Goal: Transaction & Acquisition: Purchase product/service

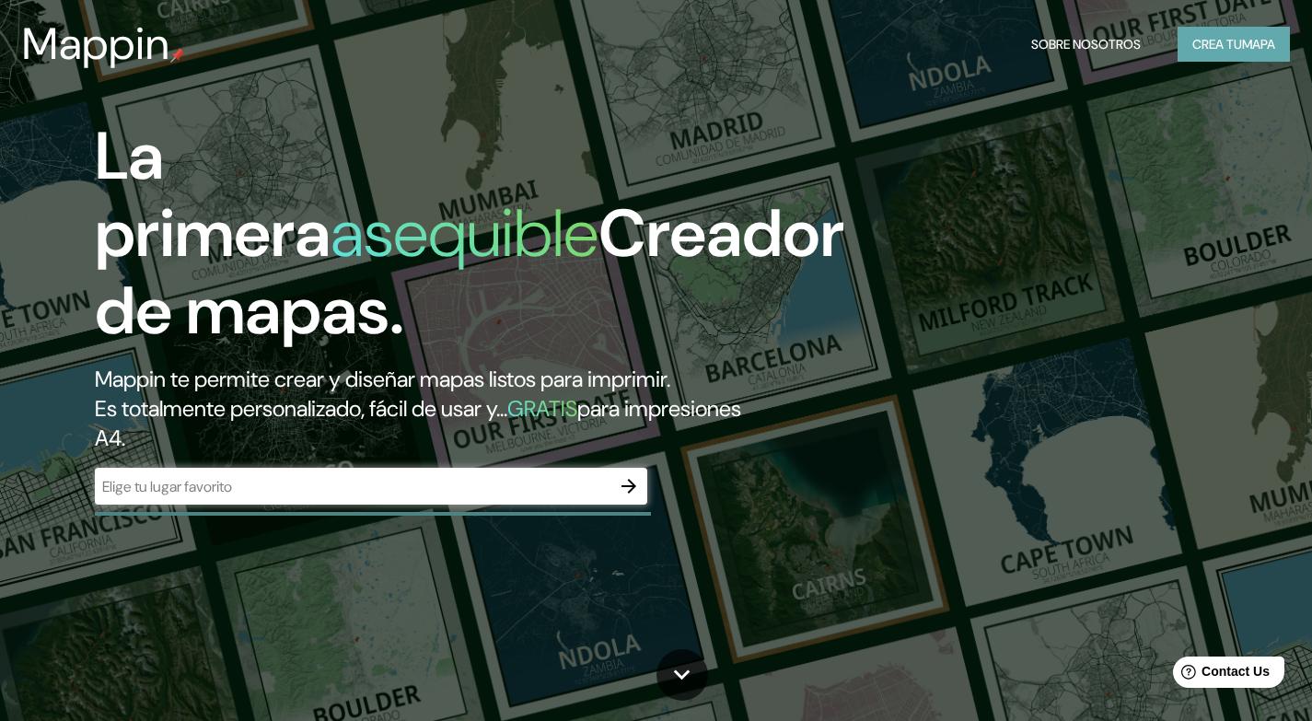
click at [1238, 42] on font "Crea tu" at bounding box center [1217, 44] width 50 height 17
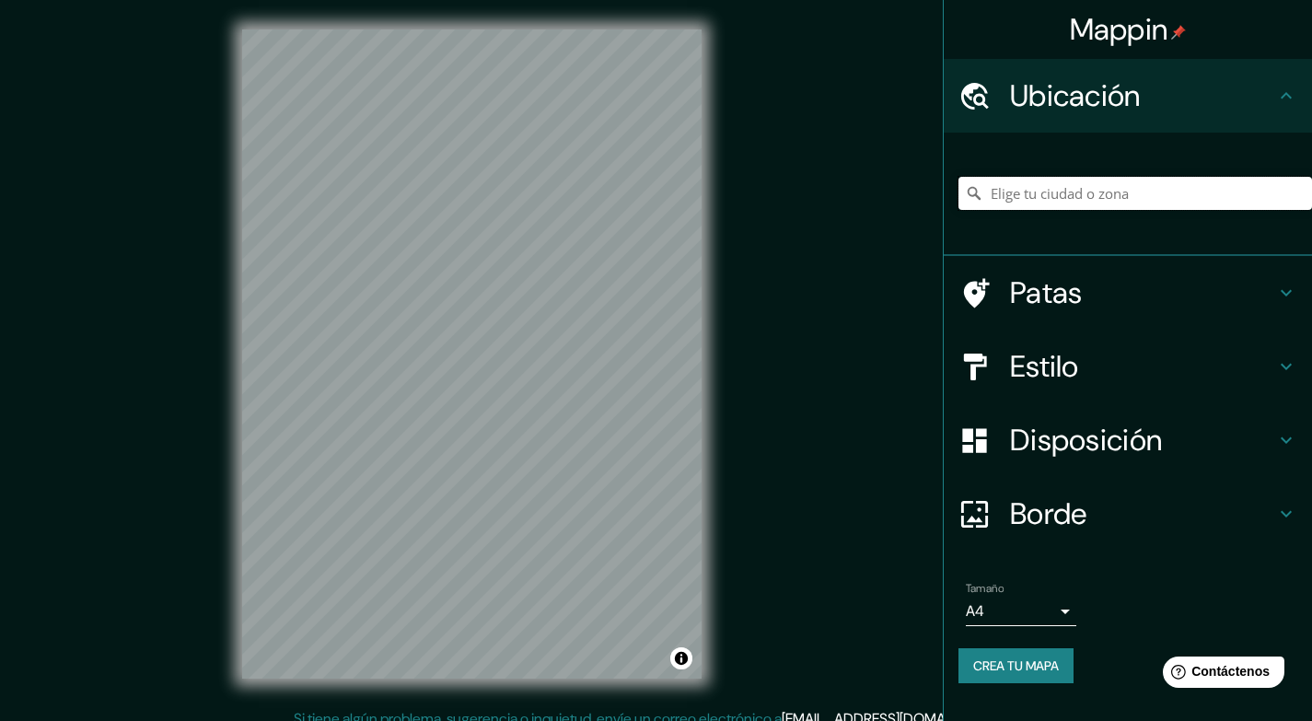
click at [1179, 207] on input "Elige tu ciudad o zona" at bounding box center [1135, 193] width 354 height 33
click at [874, 149] on div "Mappin Ubicación Patas Estilo Disposición Borde Elige un borde. Consejo : puede…" at bounding box center [656, 368] width 1312 height 737
click at [779, 525] on div "Mappin Ubicación Patas Estilo Disposición Borde Elige un borde. Consejo : puede…" at bounding box center [656, 368] width 1312 height 737
click at [1160, 283] on h4 "Patas" at bounding box center [1142, 292] width 265 height 37
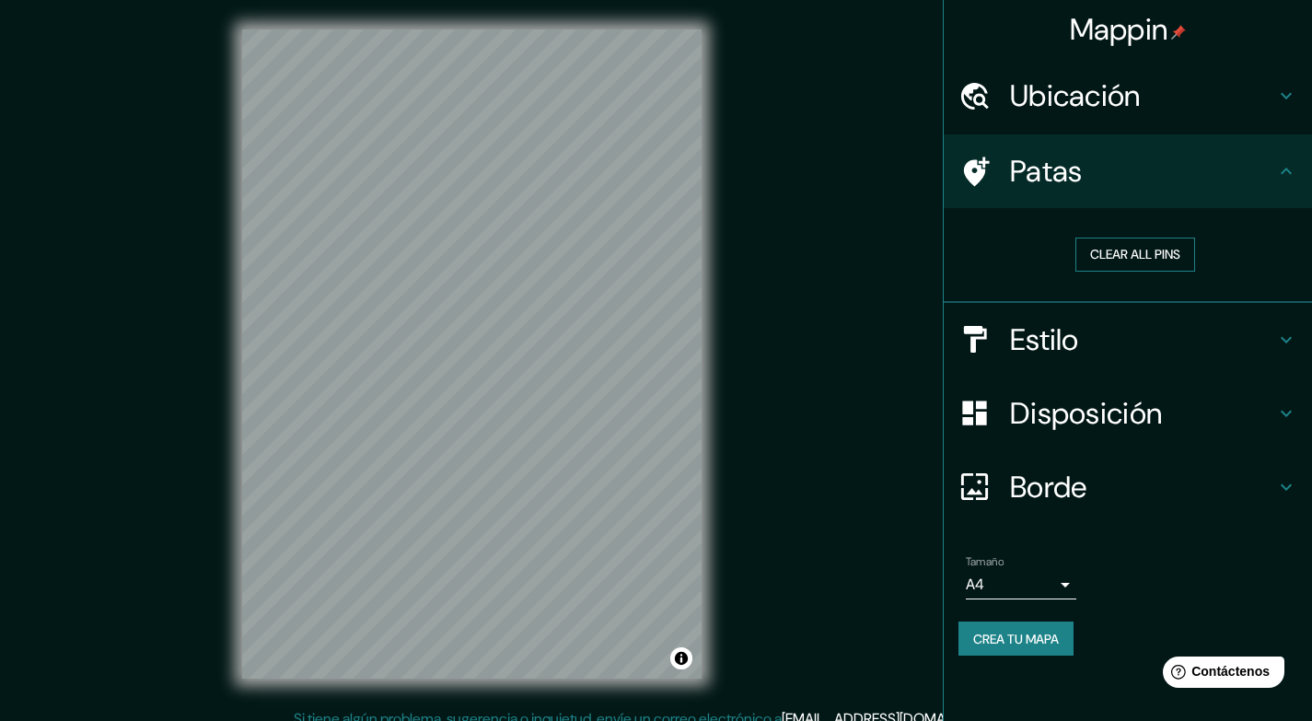
click at [1117, 253] on button "Clear all pins" at bounding box center [1135, 255] width 120 height 34
click at [433, 359] on div at bounding box center [429, 359] width 15 height 15
click at [1069, 469] on font "Borde" at bounding box center [1048, 487] width 77 height 39
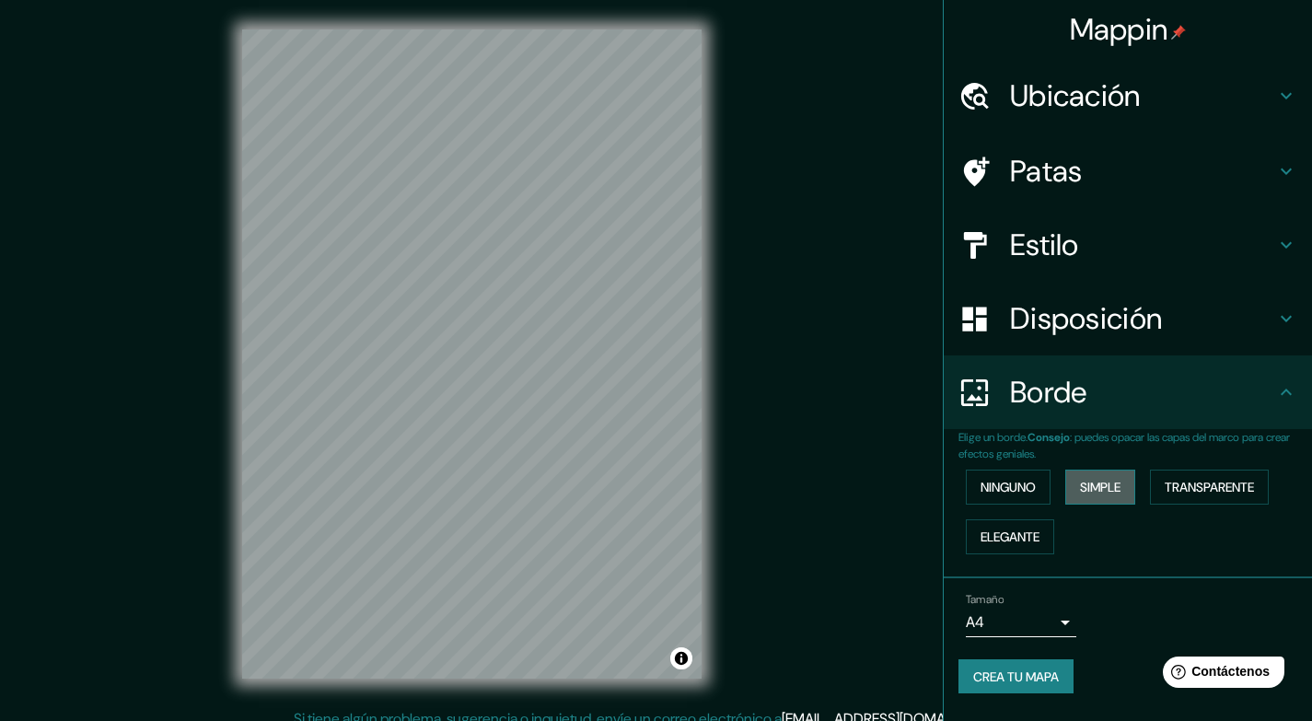
click at [1103, 484] on font "Simple" at bounding box center [1100, 487] width 41 height 17
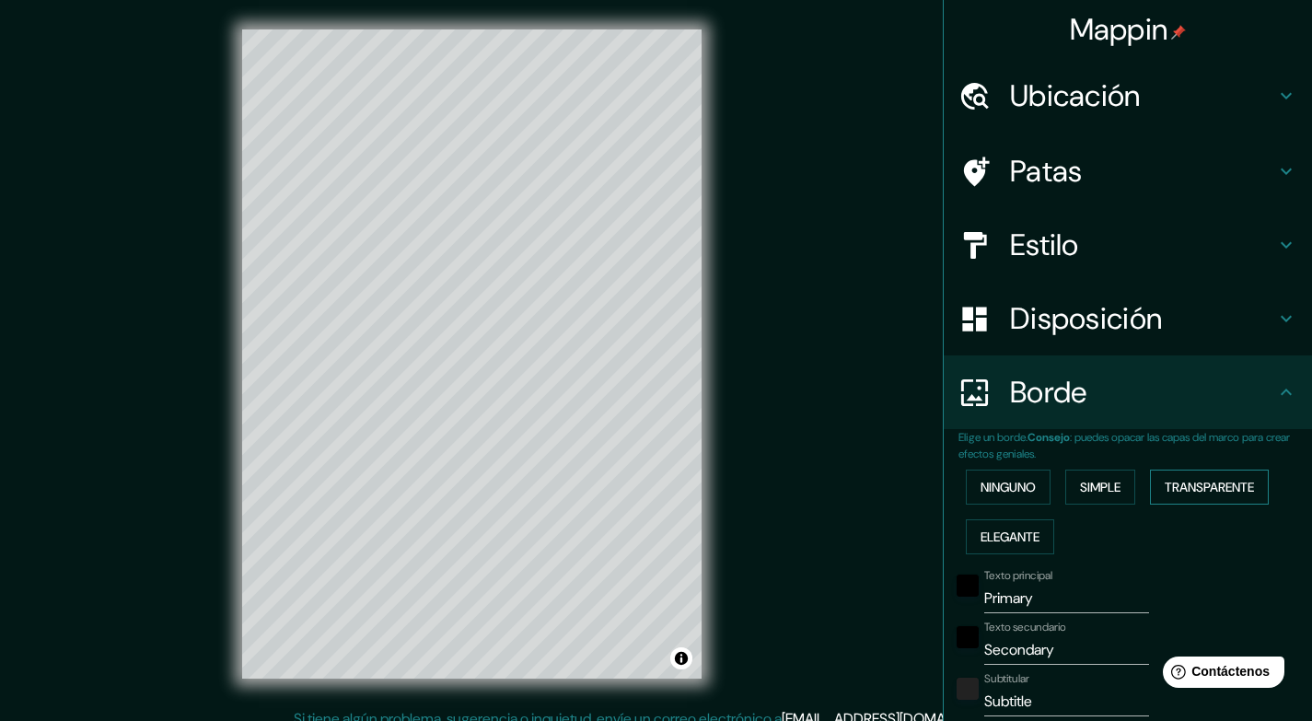
click at [1238, 485] on font "Transparente" at bounding box center [1209, 487] width 89 height 17
click at [989, 531] on font "Elegante" at bounding box center [1010, 536] width 59 height 17
click at [991, 489] on font "Ninguno" at bounding box center [1008, 487] width 55 height 17
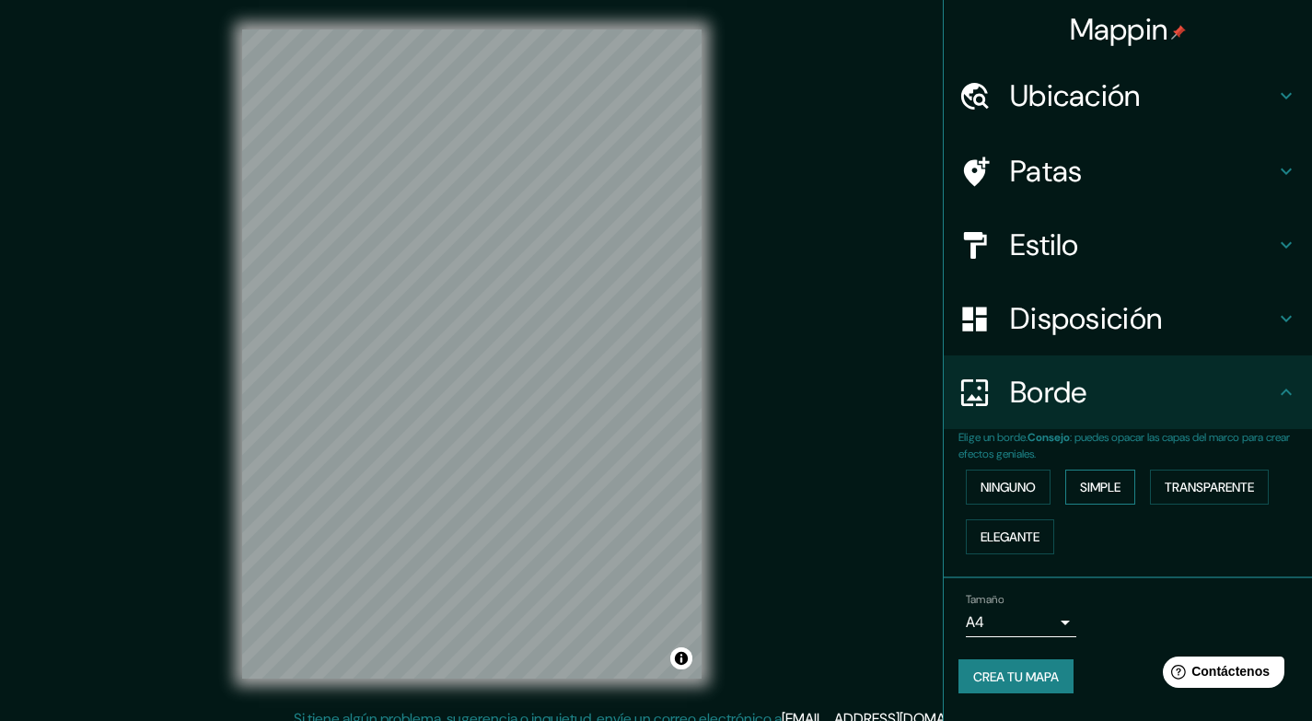
click at [1094, 483] on font "Simple" at bounding box center [1100, 487] width 41 height 17
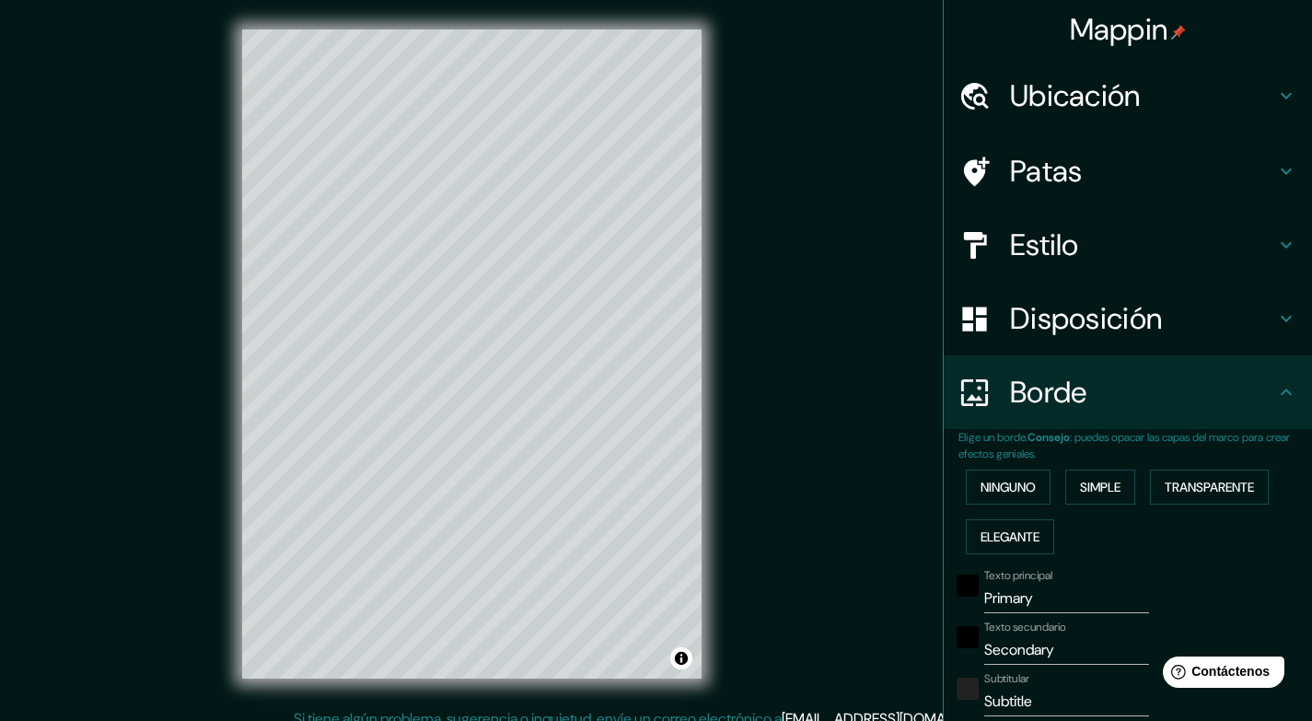
click at [1090, 332] on font "Disposición" at bounding box center [1086, 318] width 152 height 39
type input "200"
type input "40"
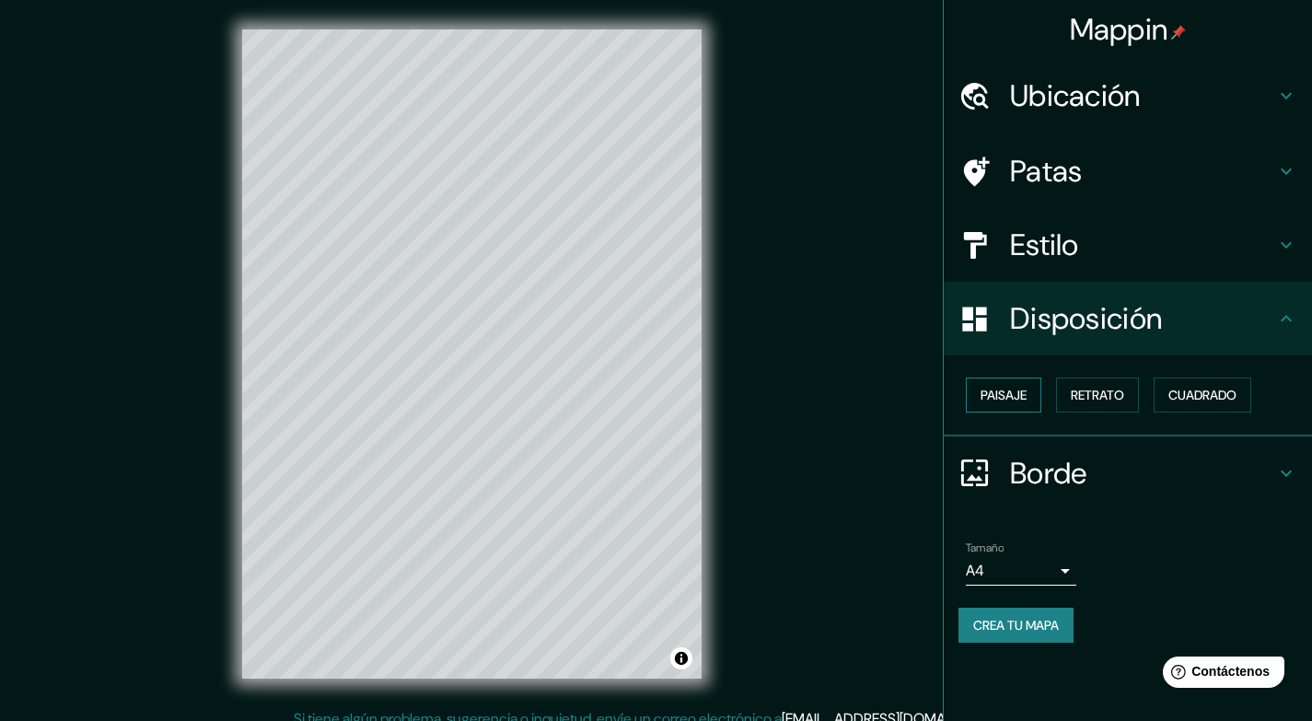
click at [990, 387] on font "Paisaje" at bounding box center [1004, 395] width 46 height 17
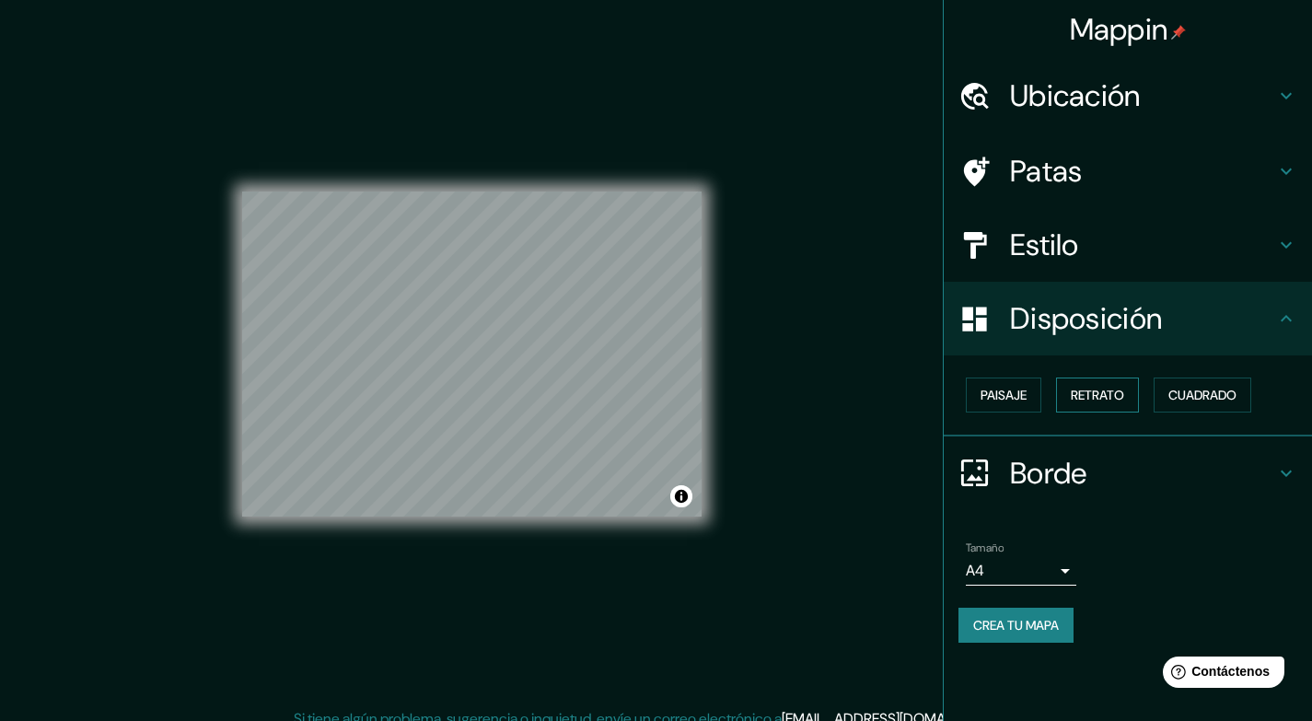
click at [1097, 391] on font "Retrato" at bounding box center [1097, 395] width 53 height 17
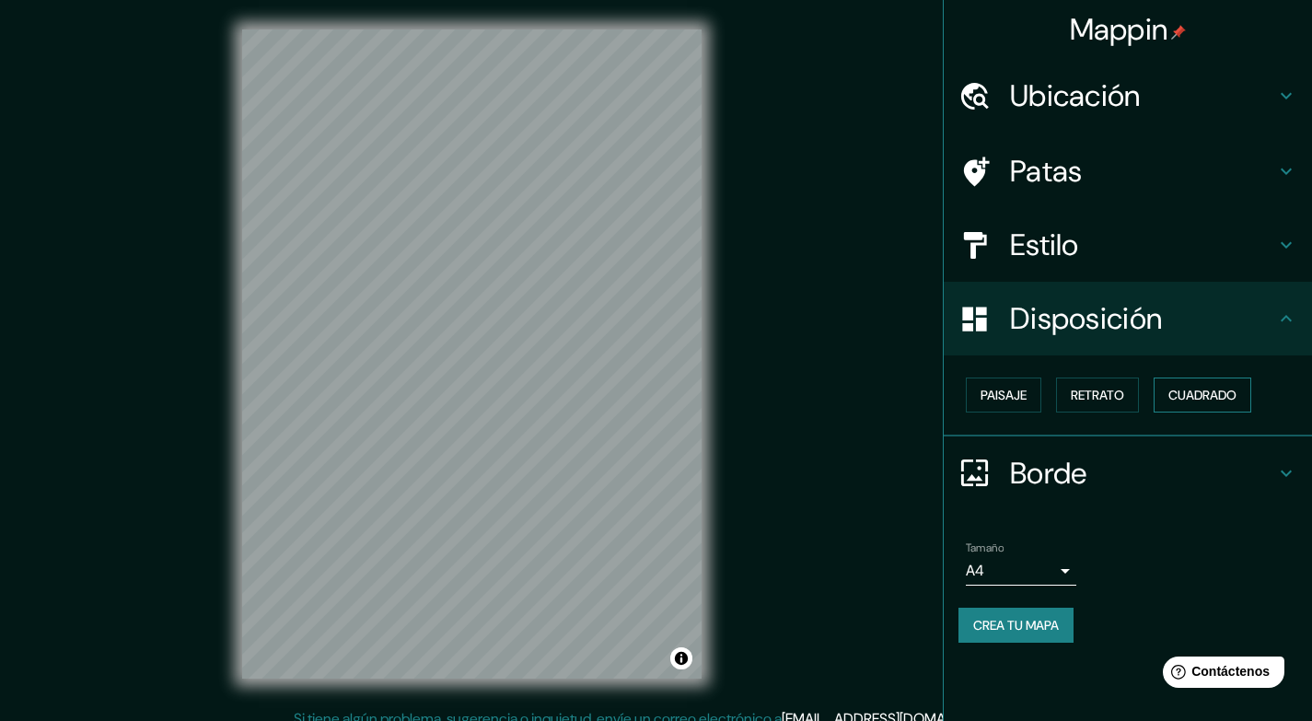
click at [1180, 387] on font "Cuadrado" at bounding box center [1202, 395] width 68 height 17
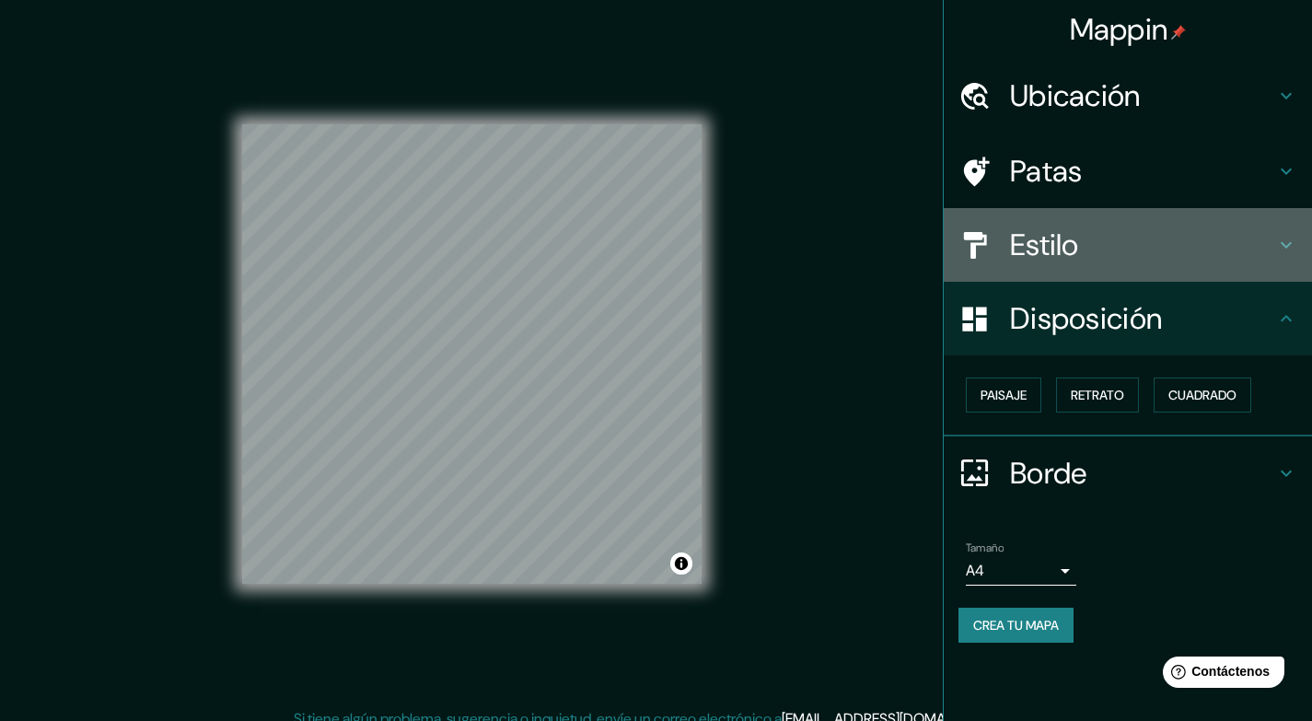
click at [1079, 240] on font "Estilo" at bounding box center [1044, 245] width 69 height 39
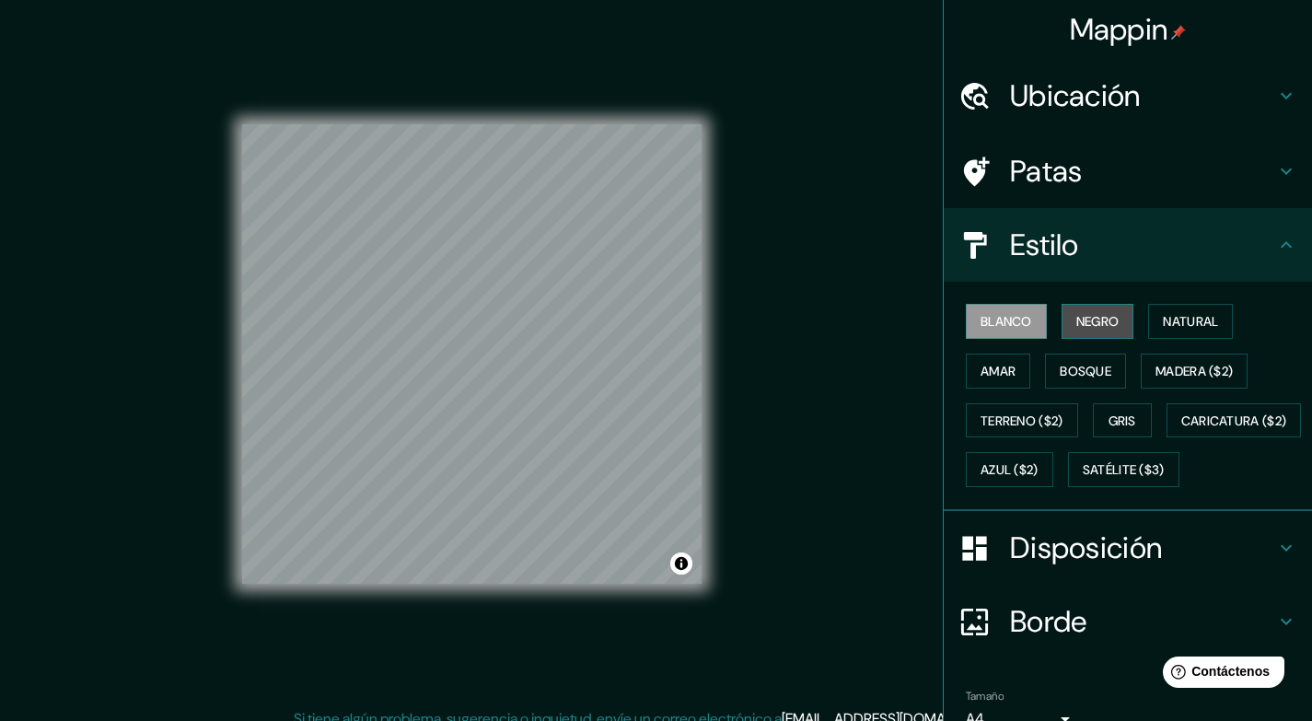
click at [1097, 322] on font "Negro" at bounding box center [1097, 321] width 43 height 17
click at [1172, 322] on font "Natural" at bounding box center [1190, 321] width 55 height 17
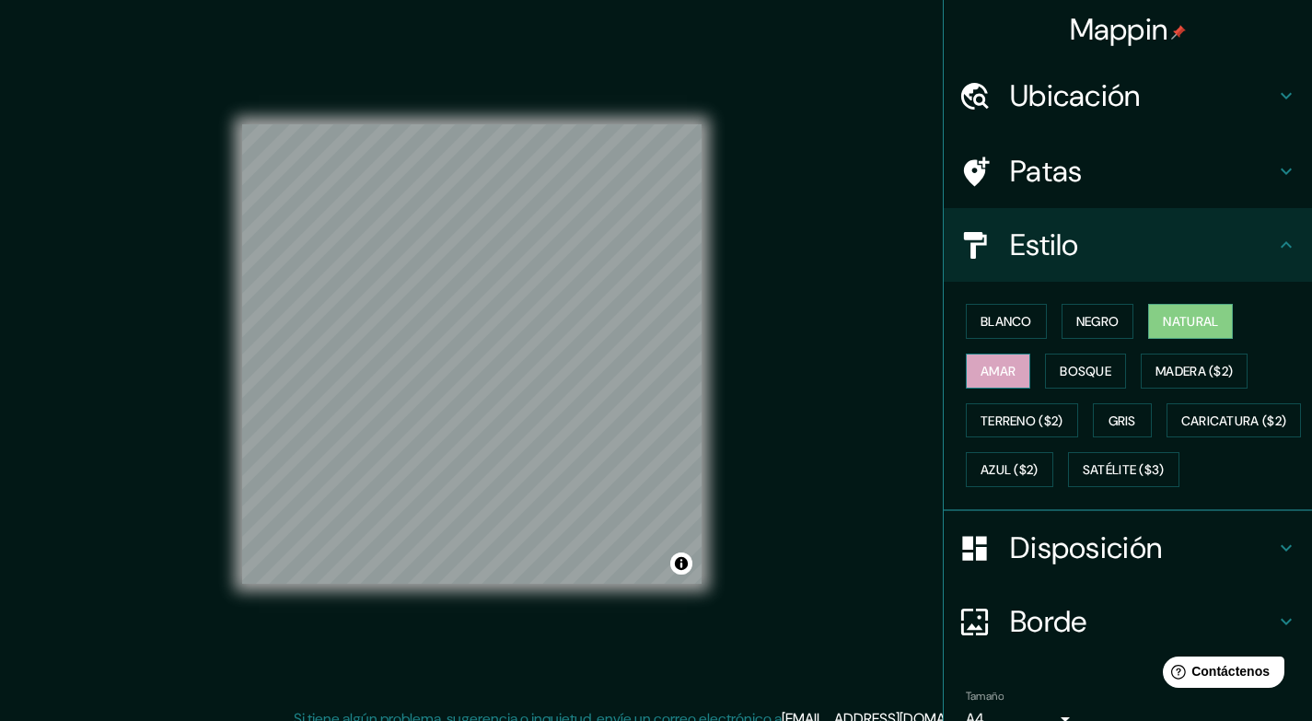
click at [986, 375] on font "Amar" at bounding box center [998, 371] width 35 height 17
click at [1079, 366] on font "Bosque" at bounding box center [1086, 371] width 52 height 17
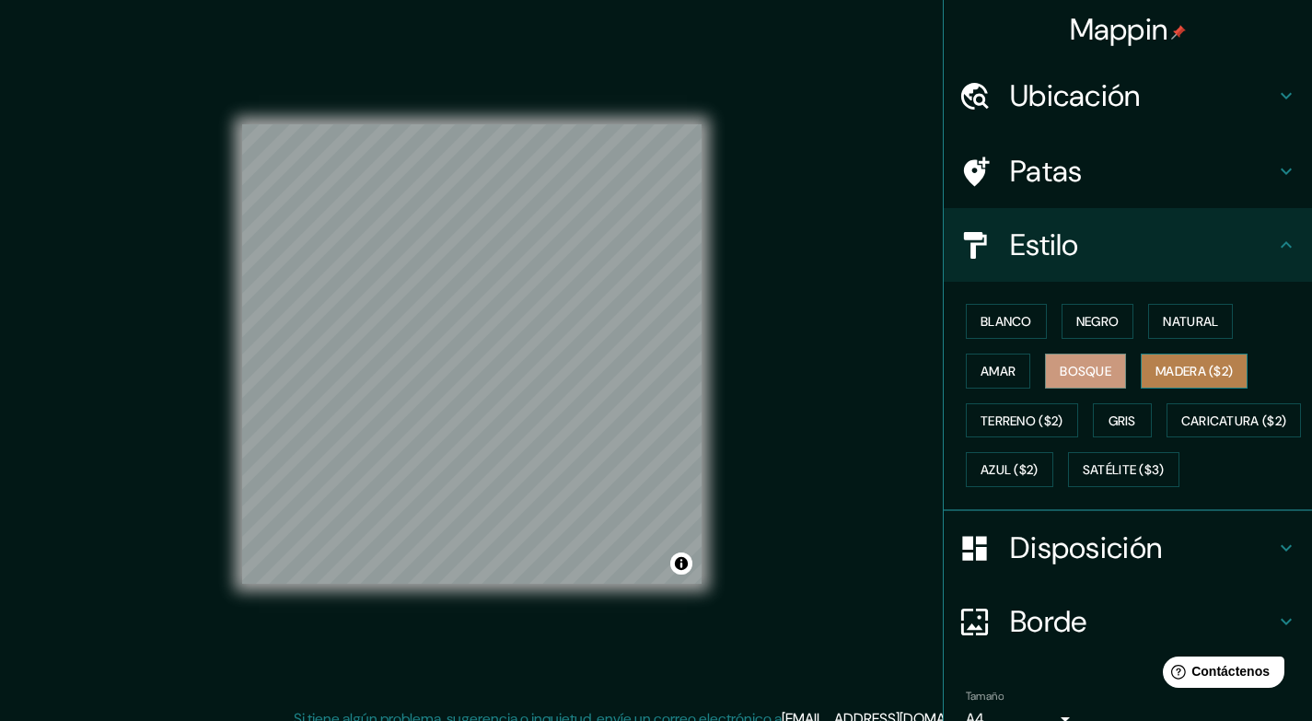
click at [1167, 363] on font "Madera ($2)" at bounding box center [1193, 371] width 77 height 17
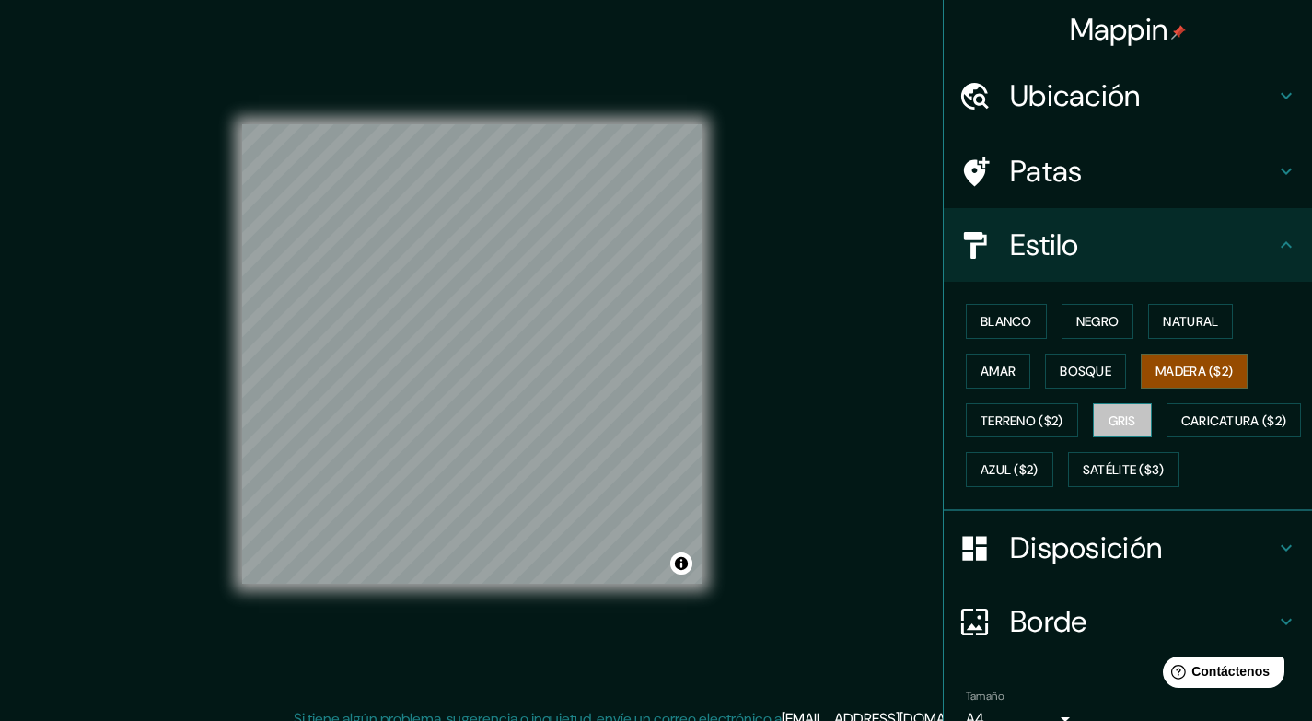
click at [1112, 413] on font "Gris" at bounding box center [1123, 420] width 28 height 17
click at [1176, 359] on font "Madera ($2)" at bounding box center [1193, 371] width 77 height 24
click at [679, 565] on button "Activar o desactivar atribución" at bounding box center [681, 563] width 22 height 22
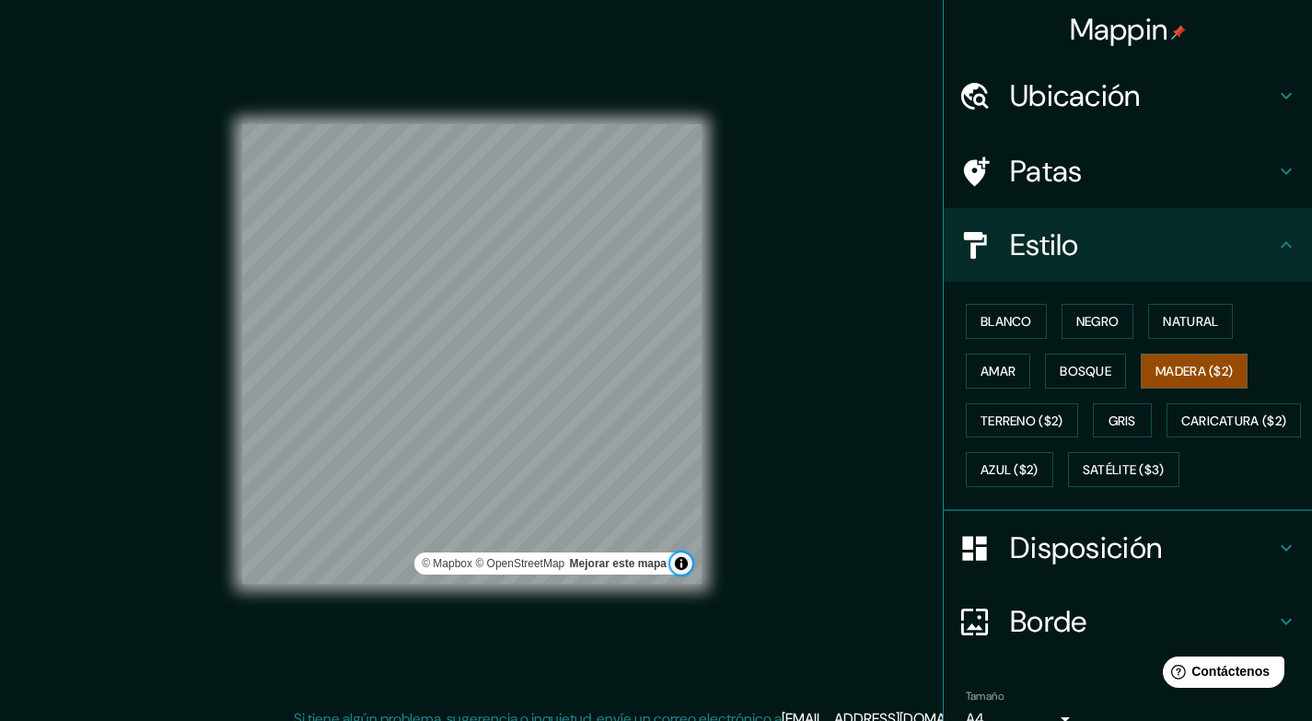
click at [681, 565] on button "Activar o desactivar atribución" at bounding box center [681, 563] width 22 height 22
click at [1122, 91] on font "Ubicación" at bounding box center [1075, 95] width 131 height 39
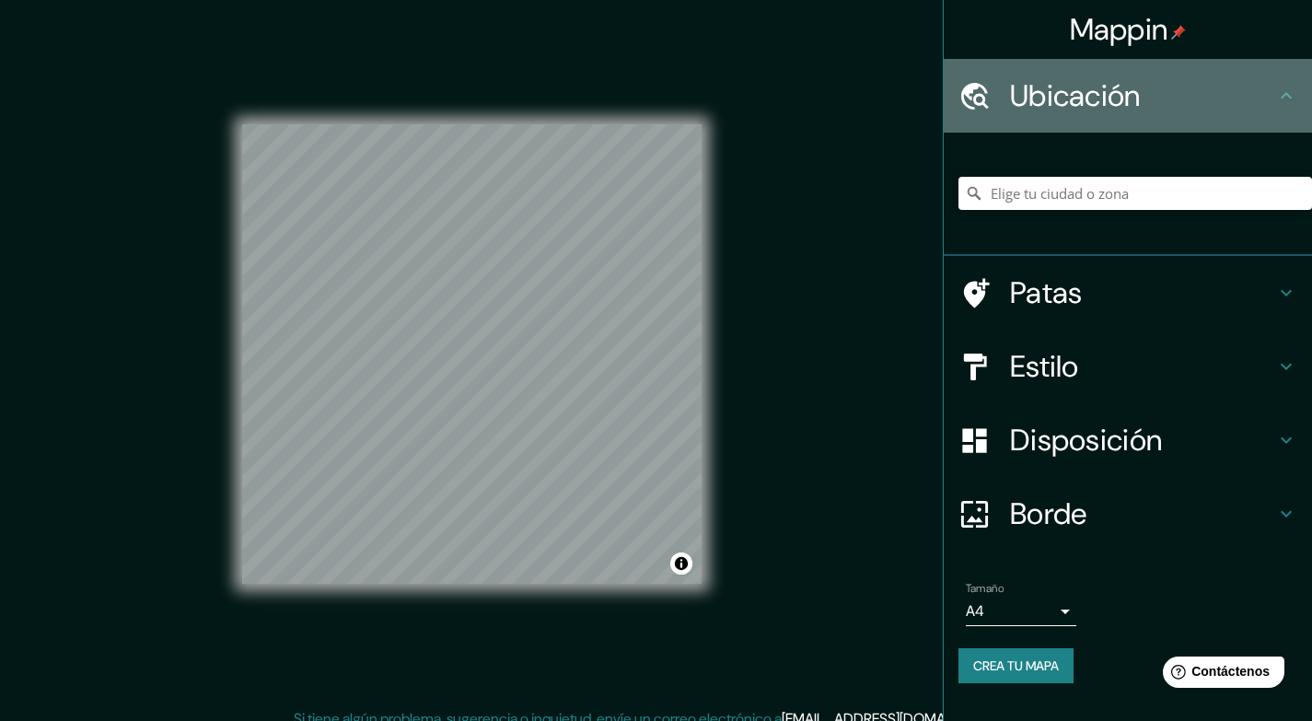
click at [1121, 93] on font "Ubicación" at bounding box center [1075, 95] width 131 height 39
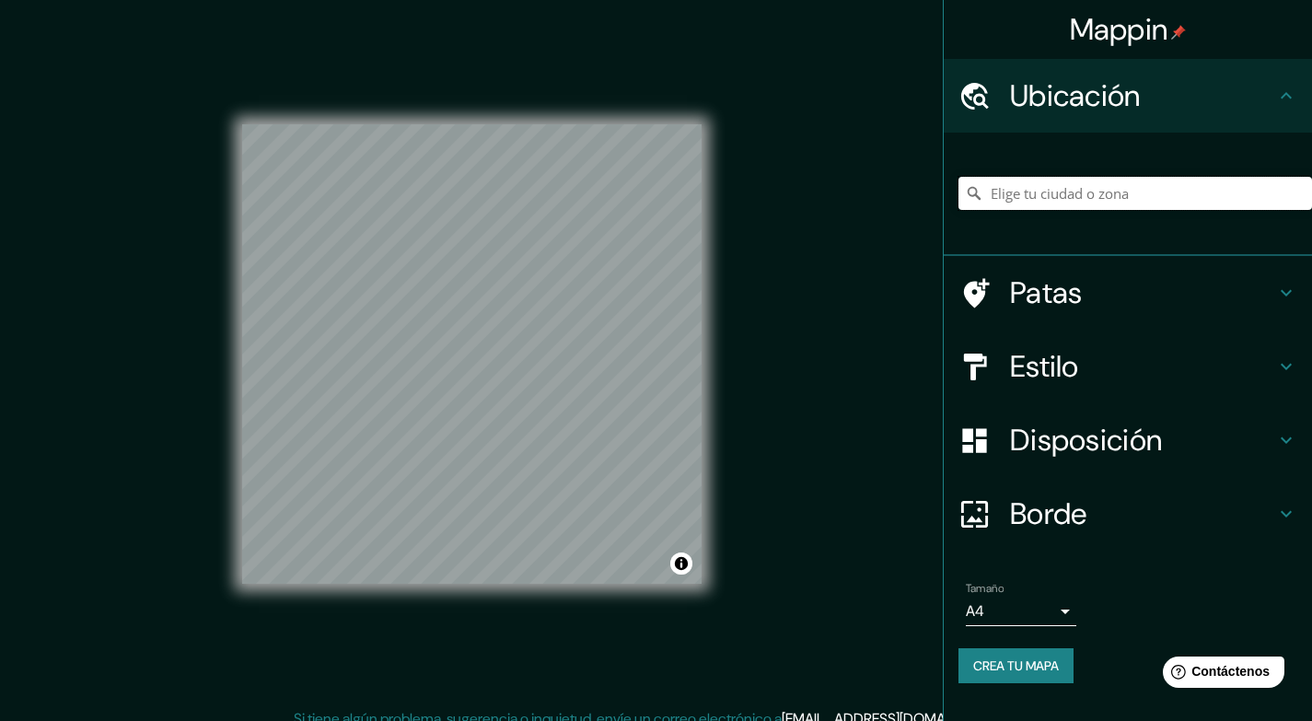
click at [1027, 193] on input "Elige tu ciudad o zona" at bounding box center [1135, 193] width 354 height 33
type input "Presidente Derqui, Provincia de [GEOGRAPHIC_DATA], [GEOGRAPHIC_DATA]"
